Goal: Task Accomplishment & Management: Use online tool/utility

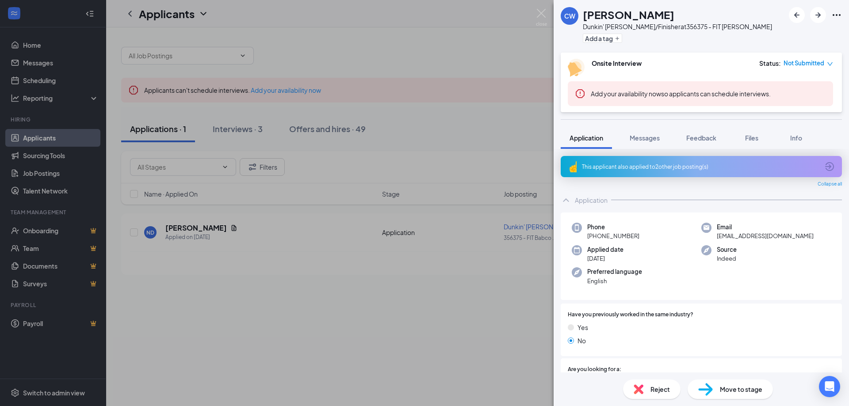
click at [452, 249] on div "[PERSON_NAME] Dunkin' [PERSON_NAME]/Finisher at 356375 - FIT [PERSON_NAME] Add …" at bounding box center [424, 203] width 849 height 406
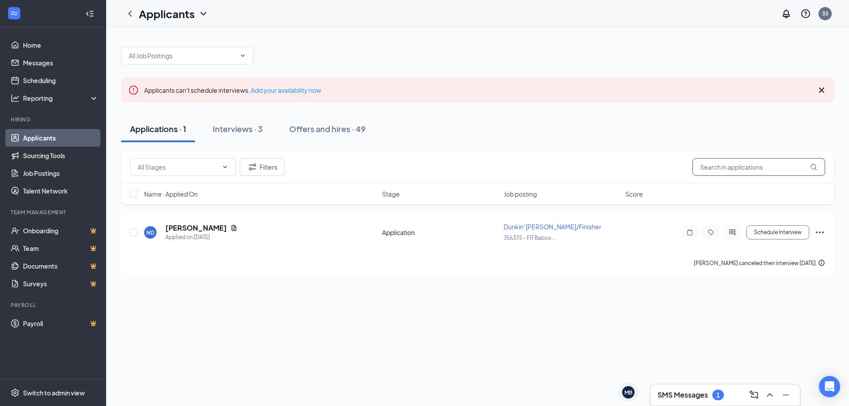
click at [706, 167] on input "text" at bounding box center [759, 167] width 133 height 18
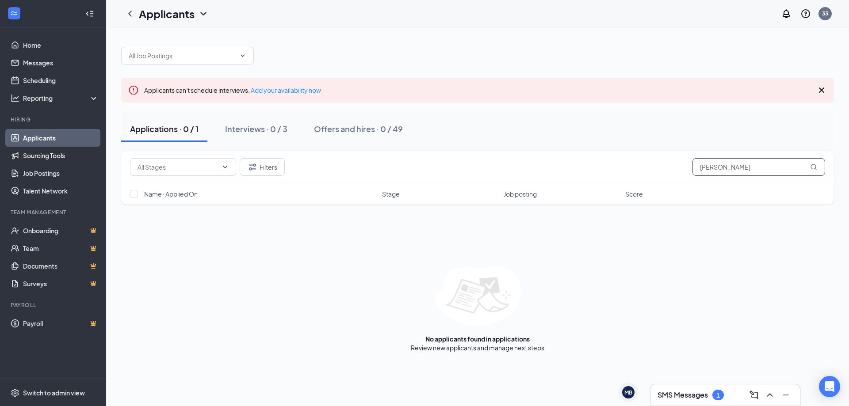
click at [720, 168] on input "[PERSON_NAME]" at bounding box center [759, 167] width 133 height 18
type input "t"
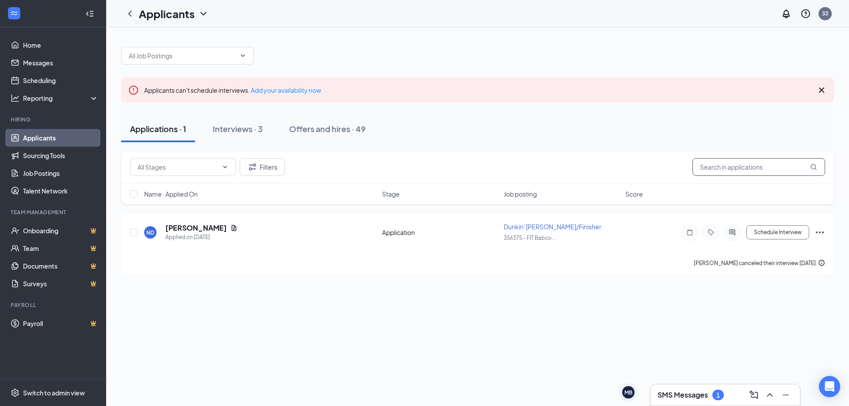
click at [703, 169] on input "text" at bounding box center [759, 167] width 133 height 18
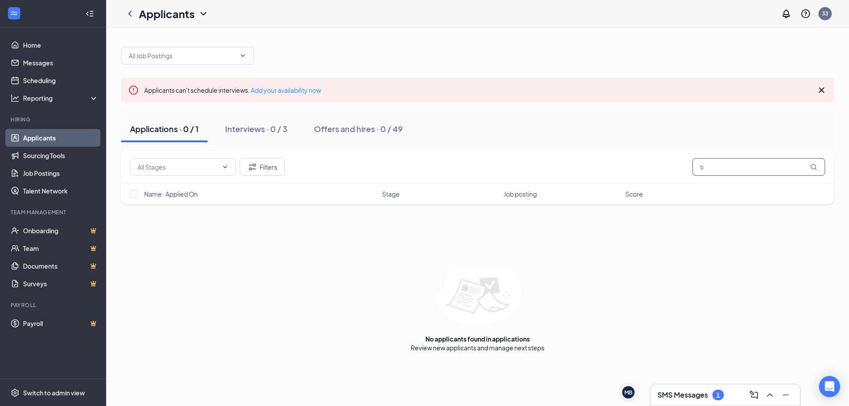
type input "t"
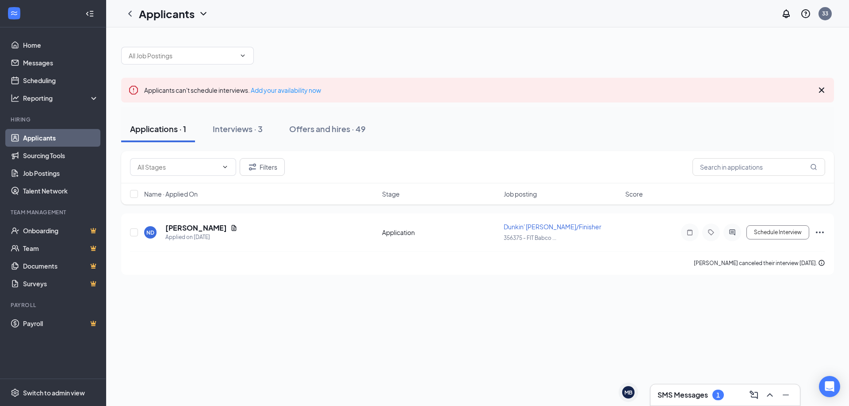
click at [144, 134] on div "Applications · 1" at bounding box center [158, 128] width 56 height 11
click at [227, 132] on div "Interviews · 3" at bounding box center [238, 128] width 50 height 11
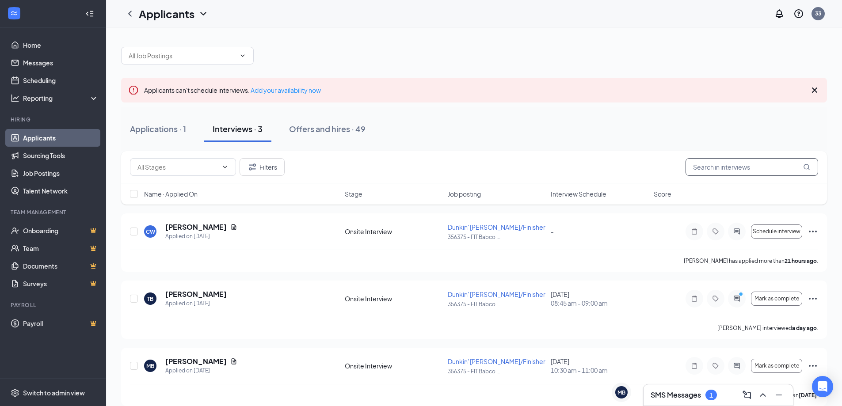
click at [700, 165] on input "text" at bounding box center [752, 167] width 133 height 18
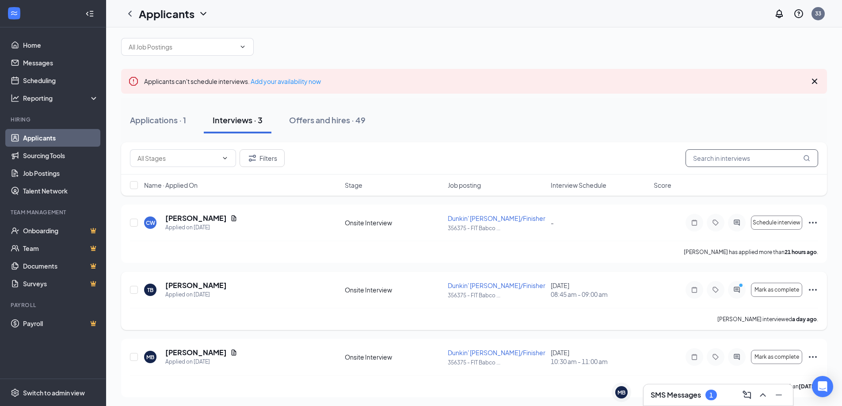
scroll to position [11, 0]
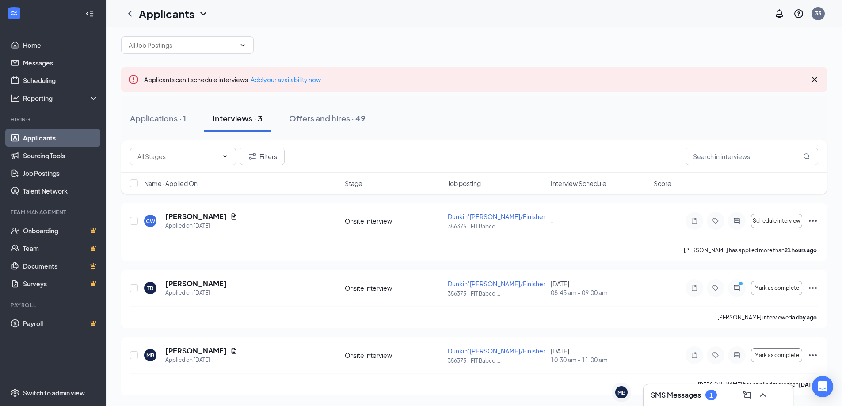
click at [699, 395] on h3 "SMS Messages" at bounding box center [676, 395] width 50 height 10
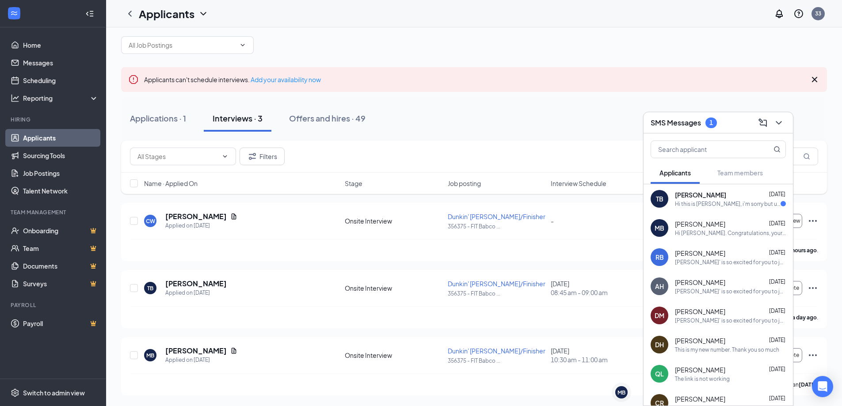
click at [703, 211] on div "TB [PERSON_NAME] [DATE] Hi this is [PERSON_NAME], i'm sorry but unfortunately i…" at bounding box center [718, 198] width 149 height 29
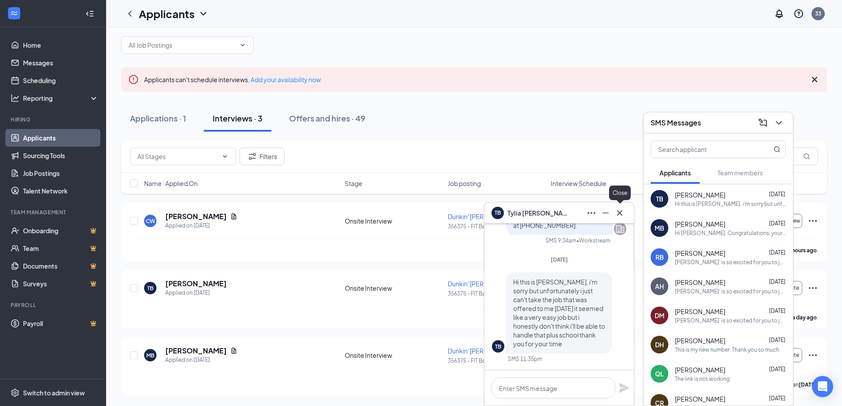
click at [617, 214] on icon "Cross" at bounding box center [620, 213] width 11 height 11
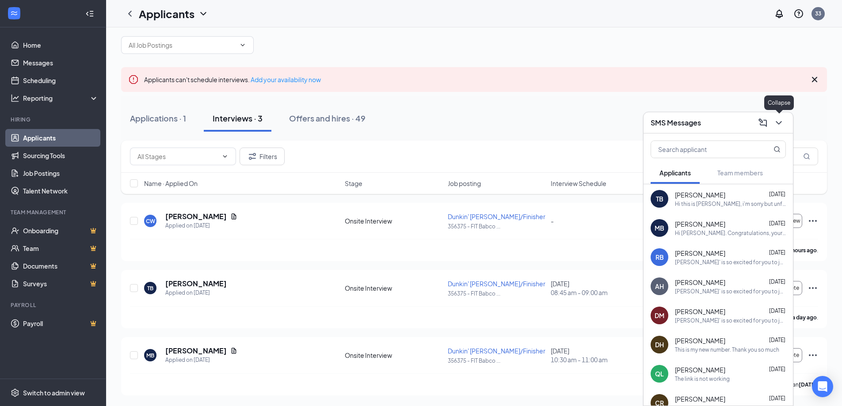
click at [782, 126] on icon "ChevronDown" at bounding box center [779, 123] width 11 height 11
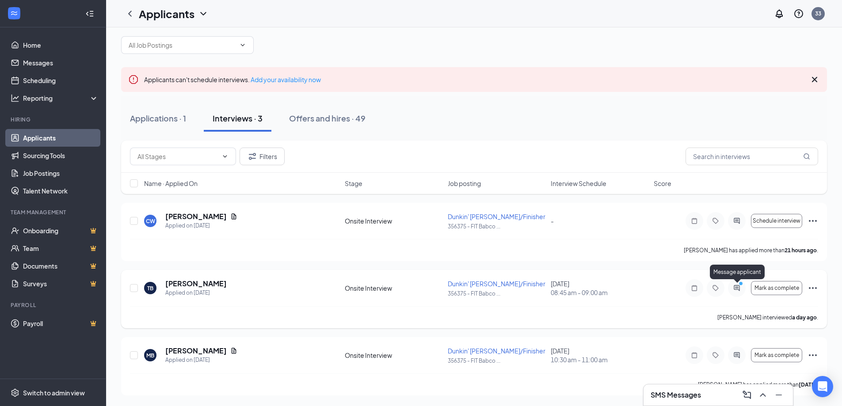
click at [740, 289] on icon "ActiveChat" at bounding box center [737, 288] width 6 height 6
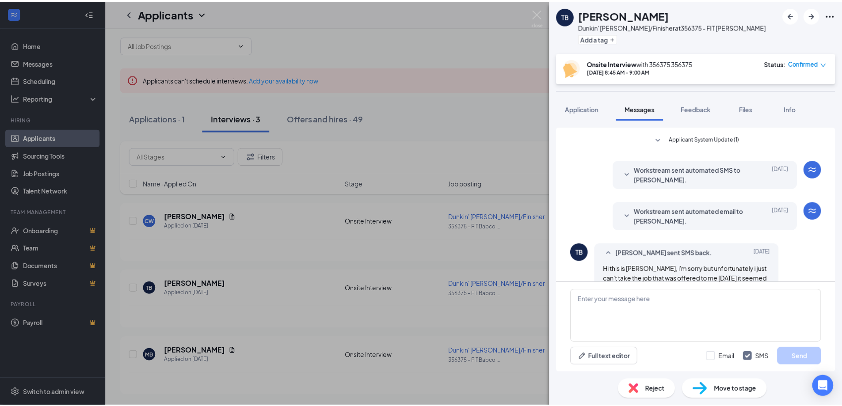
scroll to position [276, 0]
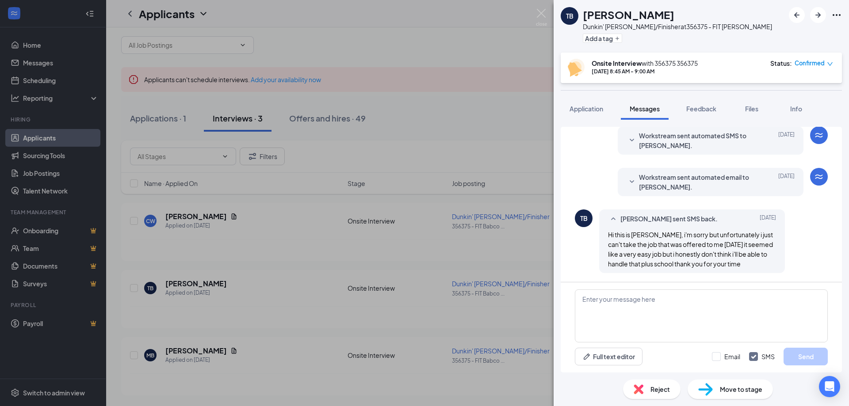
click at [333, 306] on div "TB [PERSON_NAME]' [PERSON_NAME]/Finisher at 356375 - FIT [PERSON_NAME] Add a ta…" at bounding box center [424, 203] width 849 height 406
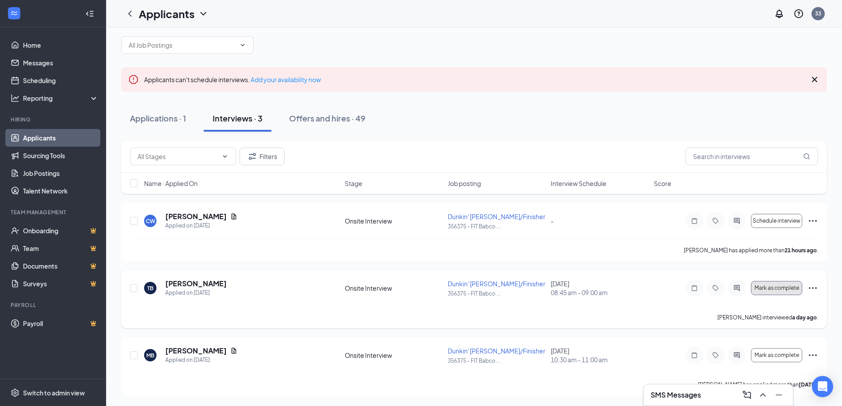
click at [782, 286] on span "Mark as complete" at bounding box center [777, 288] width 45 height 6
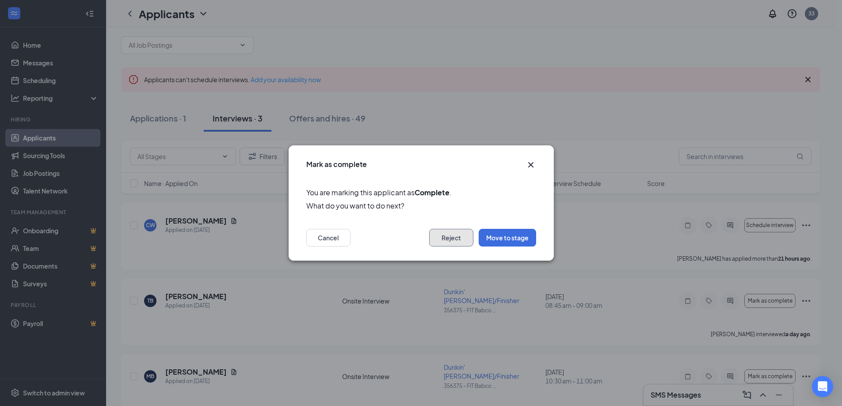
click at [454, 241] on button "Reject" at bounding box center [451, 238] width 44 height 18
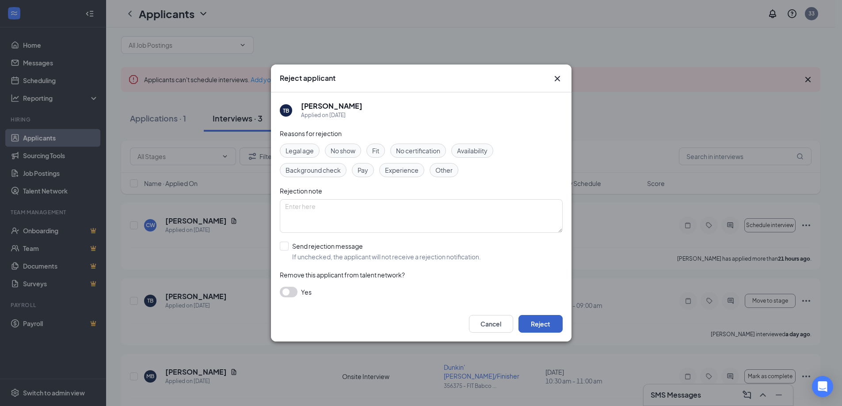
click at [550, 324] on button "Reject" at bounding box center [541, 324] width 44 height 18
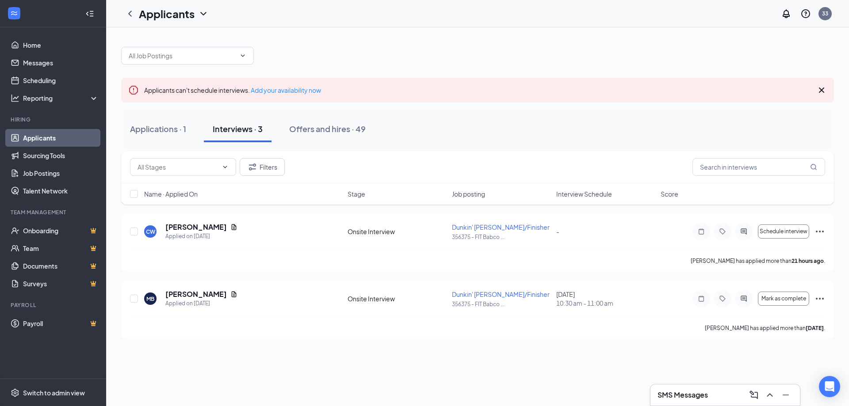
click at [370, 356] on div "Applicants can't schedule interviews. Add your availability now Applications · …" at bounding box center [477, 216] width 743 height 379
click at [509, 124] on div "Applications · 1 Interviews · 3 Offers and hires · 49" at bounding box center [477, 129] width 713 height 27
click at [338, 129] on div "Offers and hires · 49" at bounding box center [327, 128] width 77 height 11
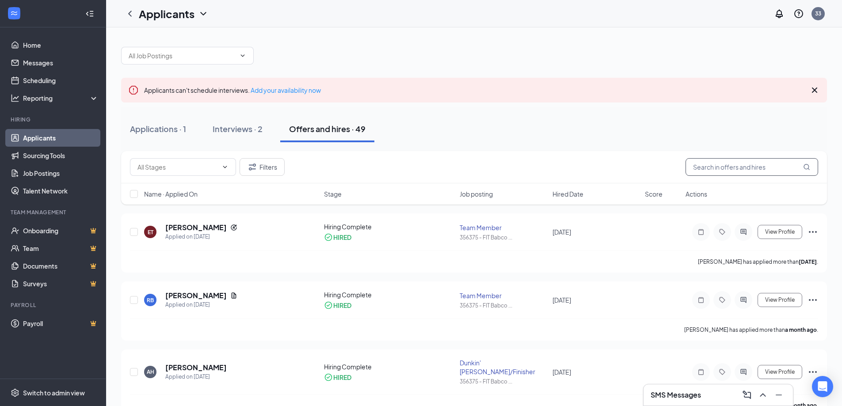
click at [702, 168] on input "text" at bounding box center [752, 167] width 133 height 18
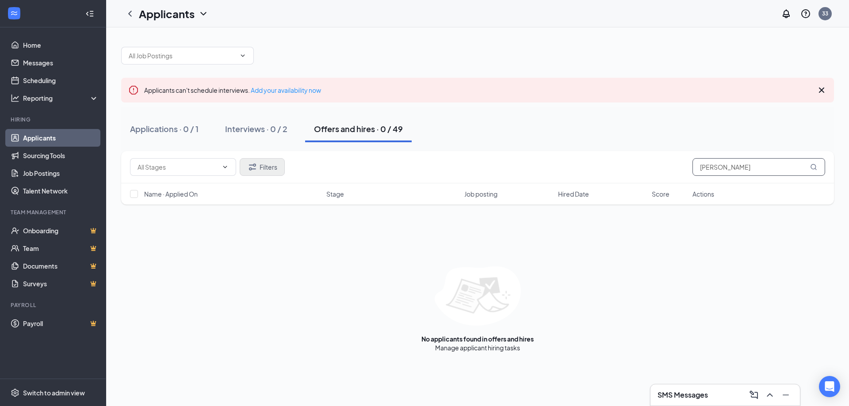
type input "[PERSON_NAME]"
click at [250, 166] on icon "Filter" at bounding box center [252, 167] width 11 height 11
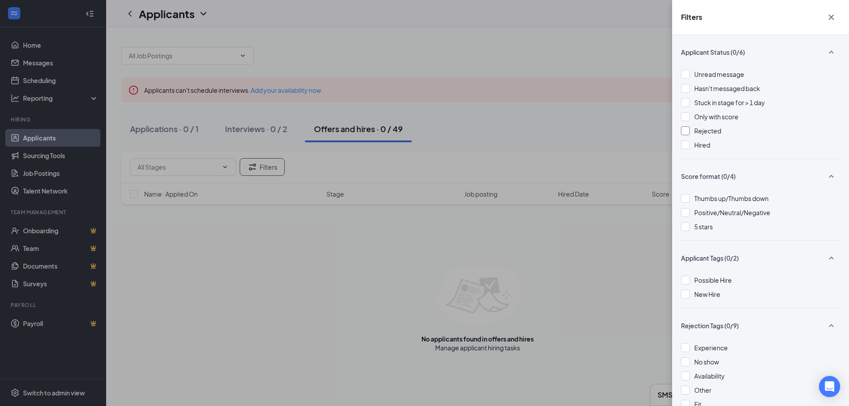
click at [688, 128] on div at bounding box center [685, 130] width 9 height 9
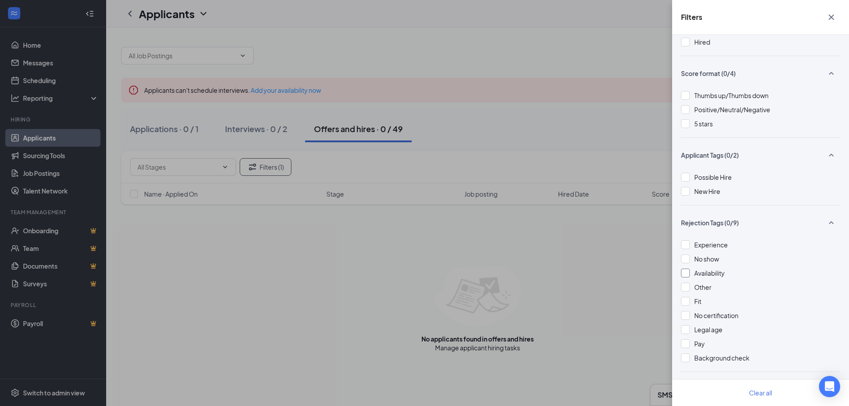
scroll to position [105, 0]
click at [587, 342] on div "Filters Applicant Status (1/6) Unread message Hasn't messaged back Stuck in sta…" at bounding box center [424, 203] width 849 height 406
click at [588, 342] on div "Filters Applicant Status (1/6) Unread message Hasn't messaged back Stuck in sta…" at bounding box center [424, 203] width 849 height 406
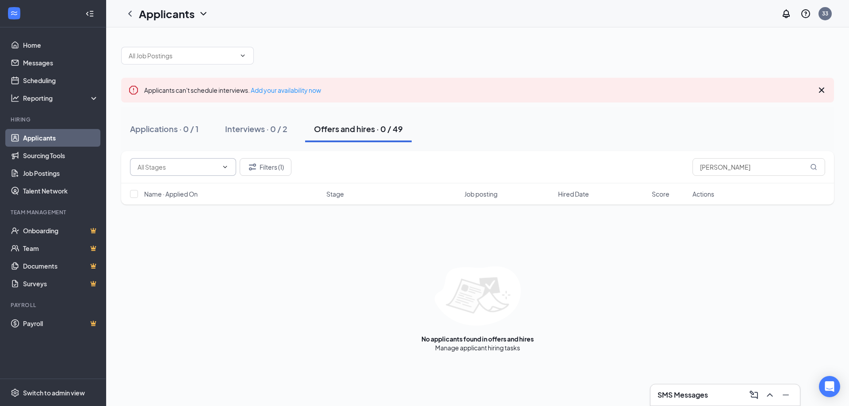
click at [213, 165] on input "text" at bounding box center [178, 167] width 80 height 10
click at [198, 181] on div "Application (5)" at bounding box center [191, 184] width 92 height 10
type input "Application (5)"
click at [226, 166] on icon "ChevronDown" at bounding box center [225, 167] width 7 height 7
click at [185, 166] on input "Application (5)" at bounding box center [174, 167] width 72 height 10
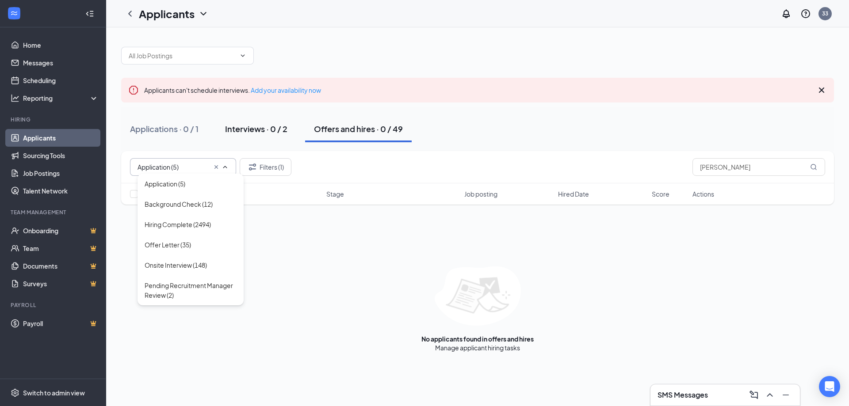
click at [257, 133] on div "Interviews · 0 / 2" at bounding box center [256, 128] width 62 height 11
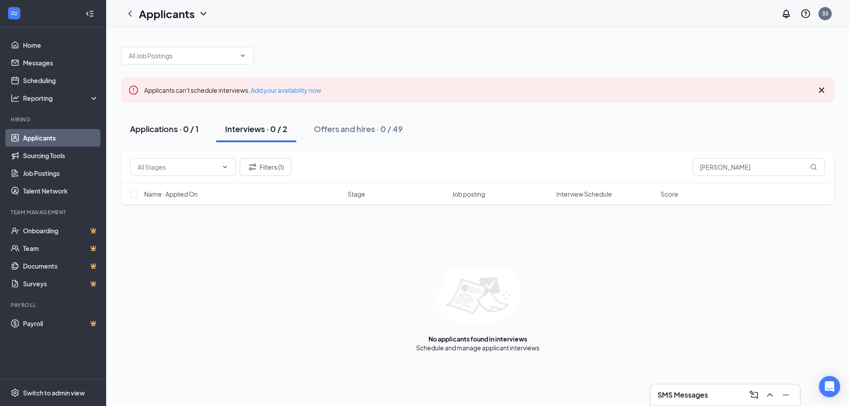
click at [136, 133] on div "Applications · 0 / 1" at bounding box center [164, 128] width 69 height 11
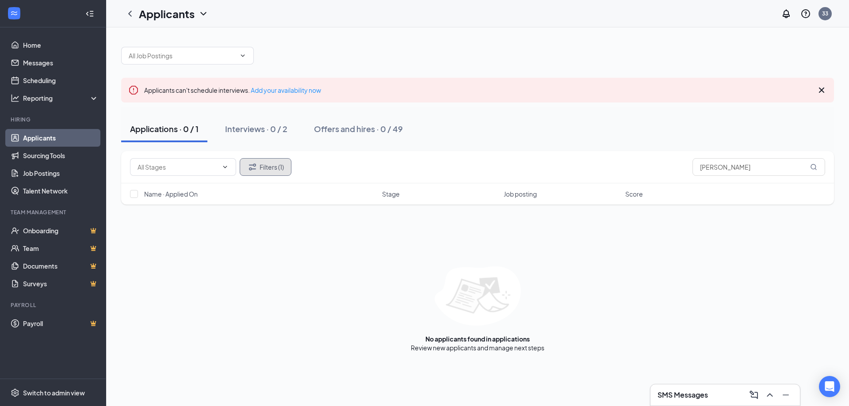
click at [263, 172] on button "Filters (1)" at bounding box center [266, 167] width 52 height 18
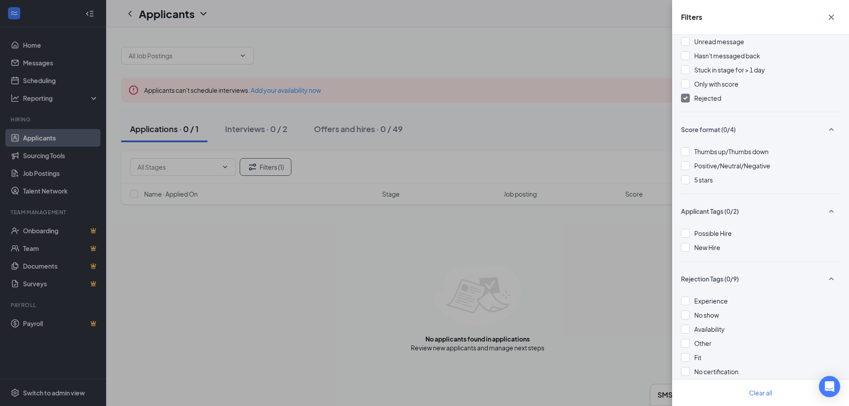
scroll to position [91, 0]
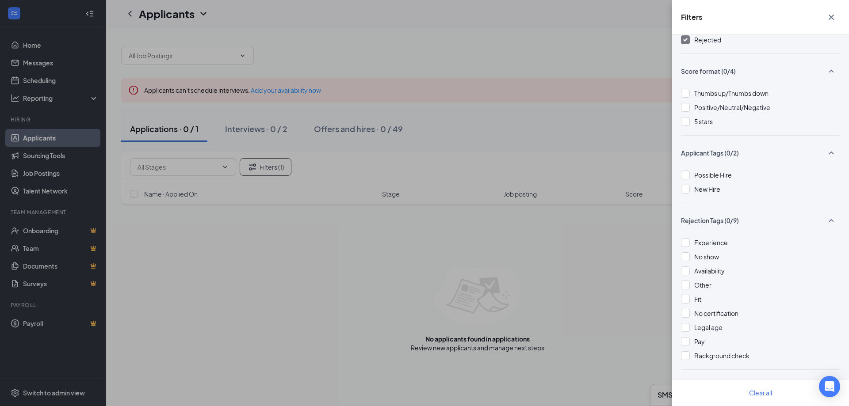
click at [765, 375] on div "Applicant Status (1/5) Unread message Hasn't messaged back Stuck in stage for >…" at bounding box center [760, 220] width 177 height 371
click at [762, 390] on button "Clear all" at bounding box center [761, 393] width 44 height 18
click at [762, 397] on button "Clear all" at bounding box center [761, 393] width 44 height 18
click at [608, 266] on div "Filters Applicant Status (1/5) Unread message Hasn't messaged back Stuck in sta…" at bounding box center [424, 203] width 849 height 406
